Goal: Information Seeking & Learning: Learn about a topic

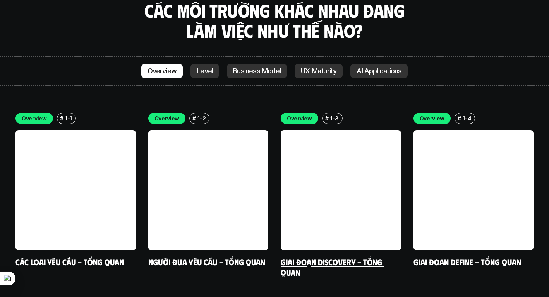
scroll to position [2176, 0]
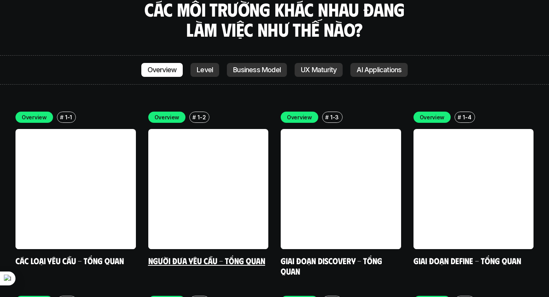
click at [214, 256] on link "Người đưa yêu cầu - Tổng quan" at bounding box center [206, 261] width 117 height 10
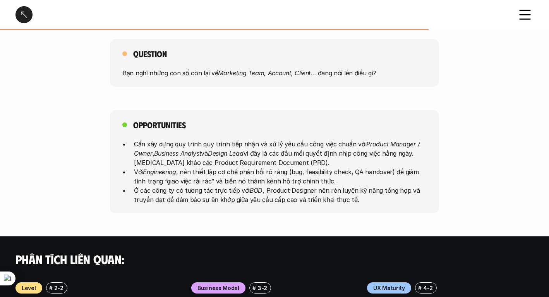
scroll to position [410, 0]
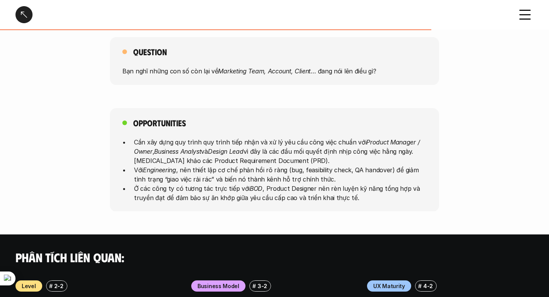
click at [27, 14] on div at bounding box center [23, 14] width 17 height 17
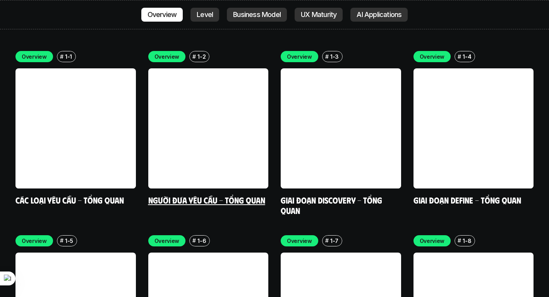
scroll to position [2310, 0]
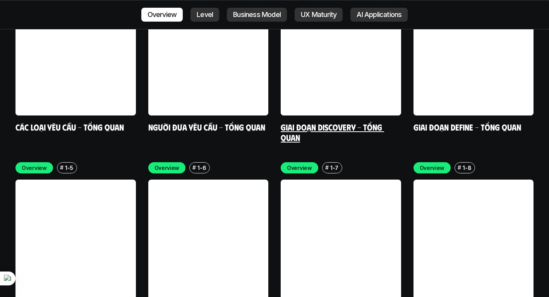
click at [316, 122] on link "Giai đoạn Discovery - Tổng quan" at bounding box center [331, 132] width 103 height 21
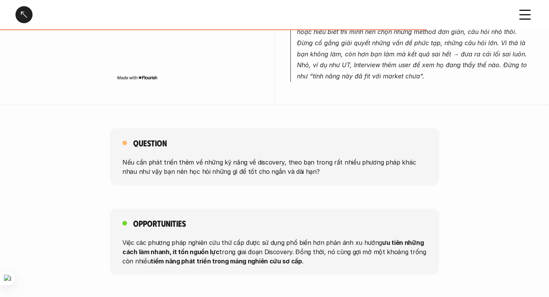
scroll to position [709, 0]
click at [22, 16] on div at bounding box center [23, 14] width 17 height 17
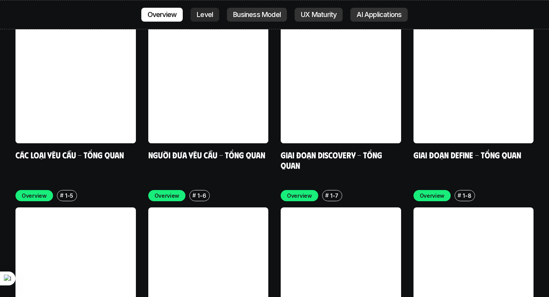
scroll to position [2261, 0]
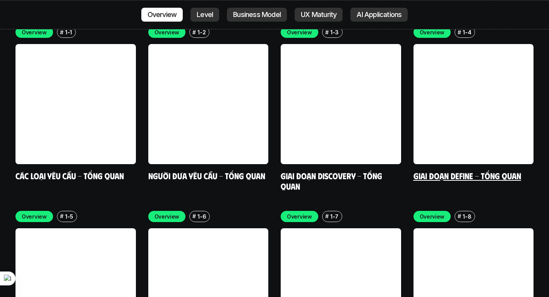
click at [431, 108] on link at bounding box center [473, 104] width 120 height 120
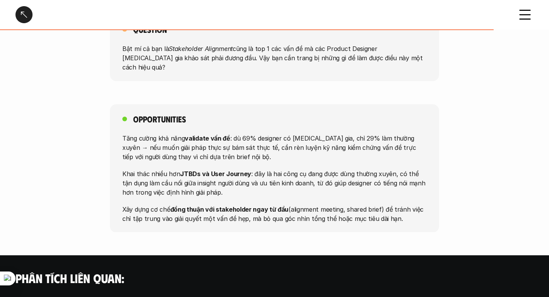
scroll to position [864, 0]
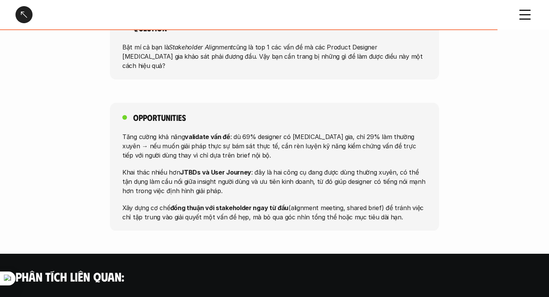
click at [23, 13] on div at bounding box center [23, 14] width 17 height 17
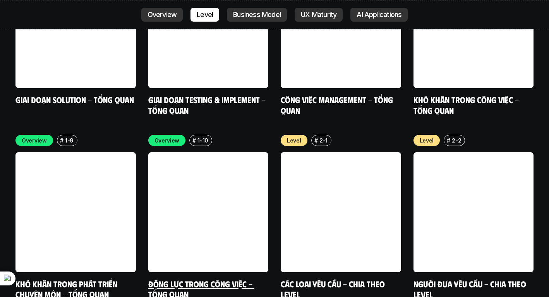
scroll to position [2514, 0]
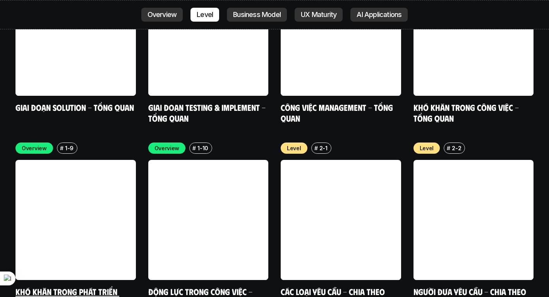
click at [90, 163] on link at bounding box center [75, 220] width 120 height 120
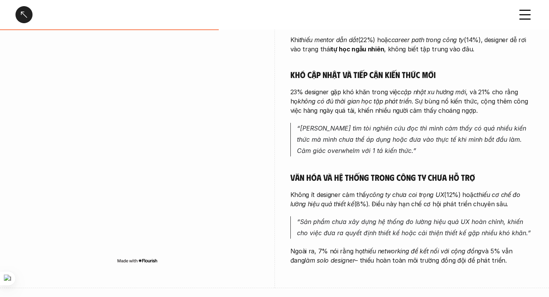
scroll to position [314, 0]
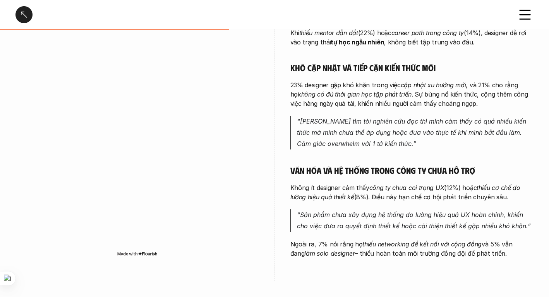
click at [26, 16] on div at bounding box center [23, 14] width 17 height 17
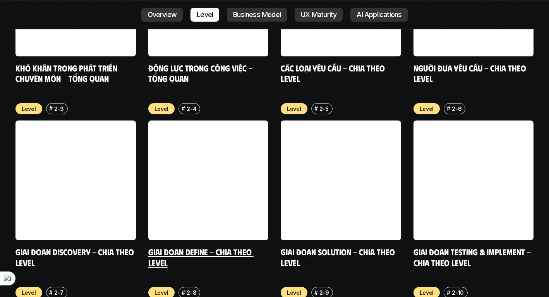
scroll to position [2739, 0]
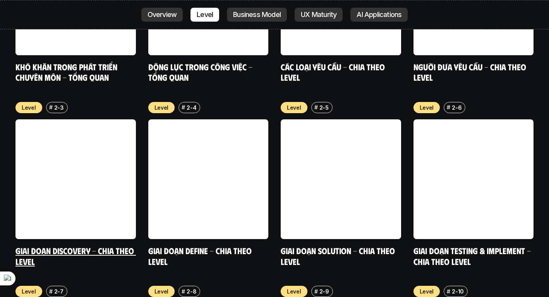
click at [75, 152] on link at bounding box center [75, 180] width 120 height 120
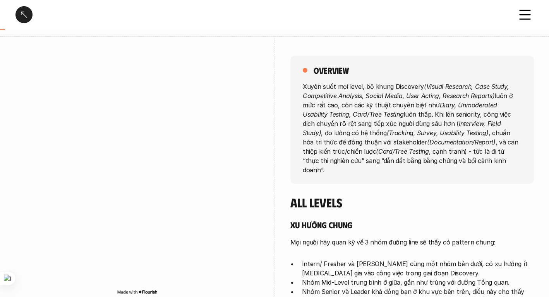
scroll to position [68, 0]
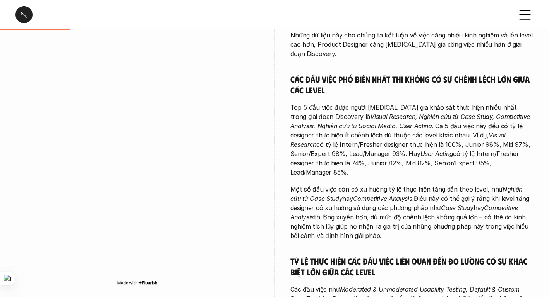
scroll to position [354, 0]
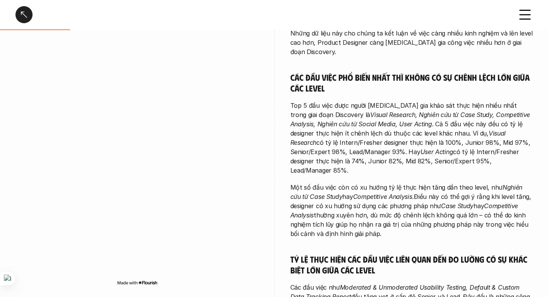
click at [393, 101] on p "Top 5 đầu việc được người [MEDICAL_DATA] gia khảo sát thực hiện nhiều nhất tron…" at bounding box center [411, 138] width 243 height 74
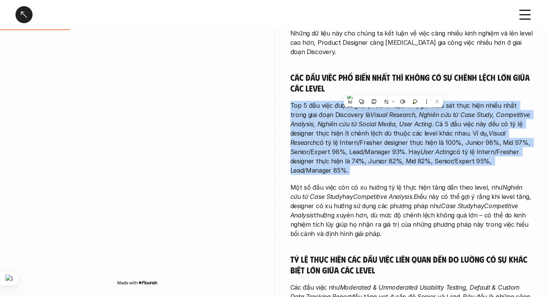
click at [344, 99] on div at bounding box center [393, 102] width 99 height 12
click at [324, 101] on p "Top 5 đầu việc được người [MEDICAL_DATA] gia khảo sát thực hiện nhiều nhất tron…" at bounding box center [411, 138] width 243 height 74
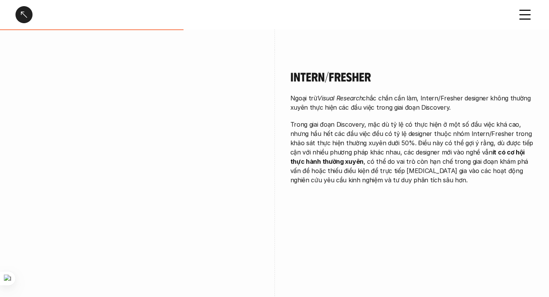
scroll to position [856, 0]
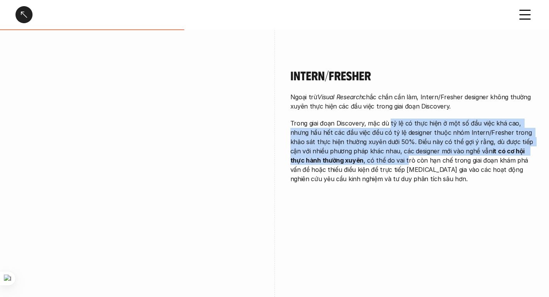
drag, startPoint x: 389, startPoint y: 99, endPoint x: 404, endPoint y: 134, distance: 38.1
click at [404, 132] on p "Trong giai đoạn Discovery, mặc dù tỷ lệ có thực hiện ở một số đầu việc khá cao,…" at bounding box center [411, 151] width 243 height 65
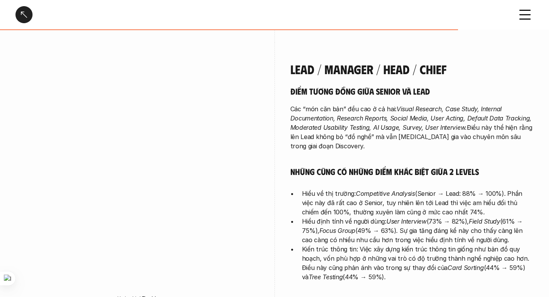
scroll to position [2069, 0]
